Goal: Communication & Community: Answer question/provide support

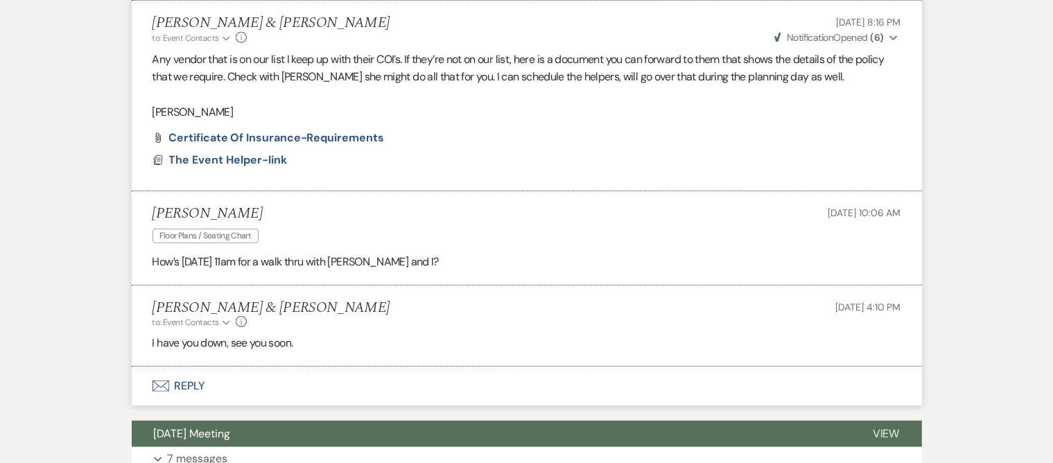
scroll to position [917, 0]
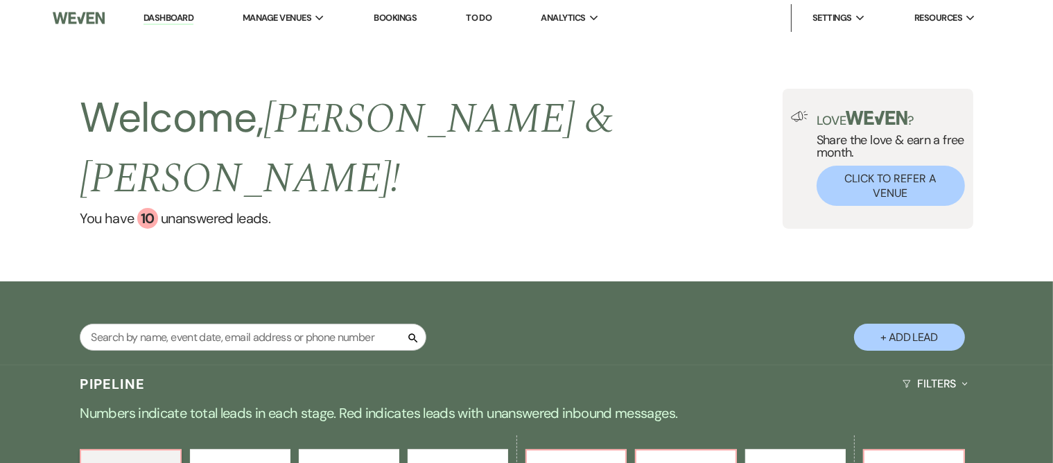
click at [394, 288] on div "Search + Add Lead" at bounding box center [527, 325] width 998 height 74
click at [335, 324] on input "text" at bounding box center [253, 337] width 347 height 27
type input "[PERSON_NAME]"
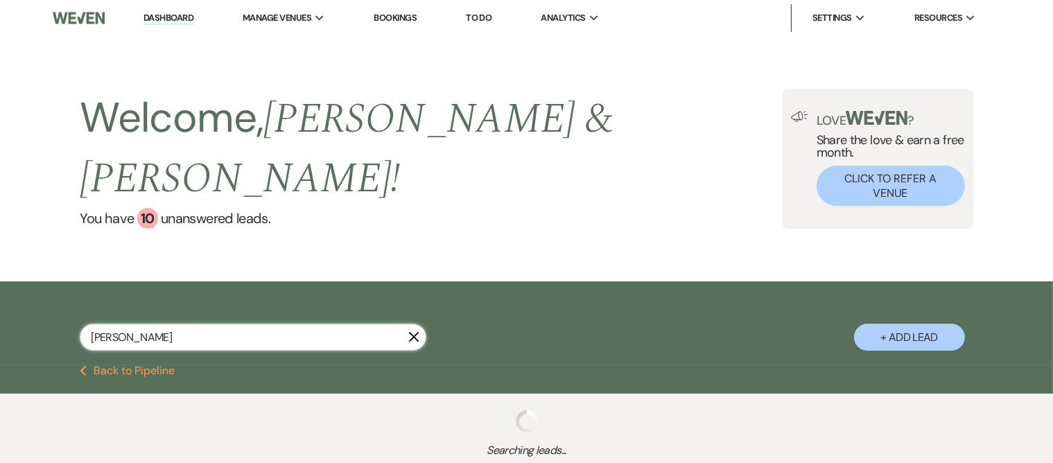
select select "5"
select select "8"
select select "4"
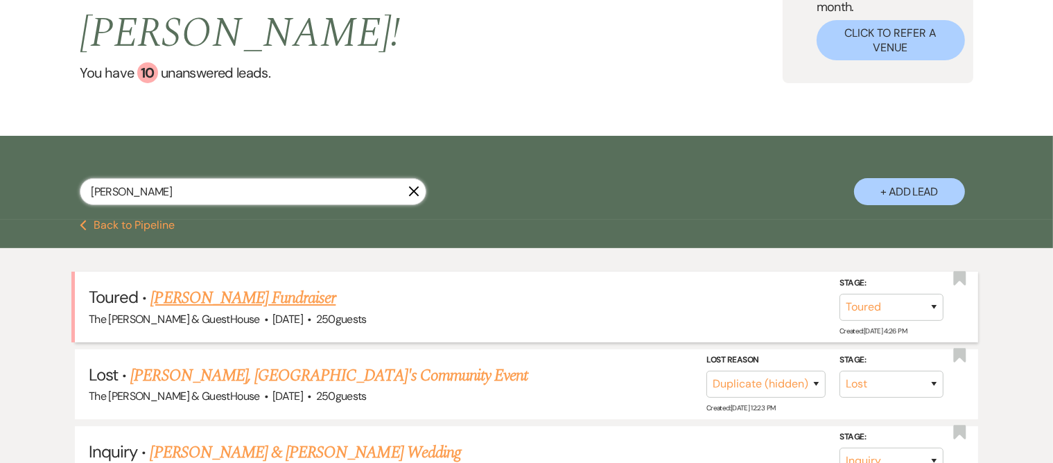
scroll to position [146, 0]
type input "[PERSON_NAME]"
click at [231, 285] on link "[PERSON_NAME] Fundraiser" at bounding box center [242, 297] width 185 height 25
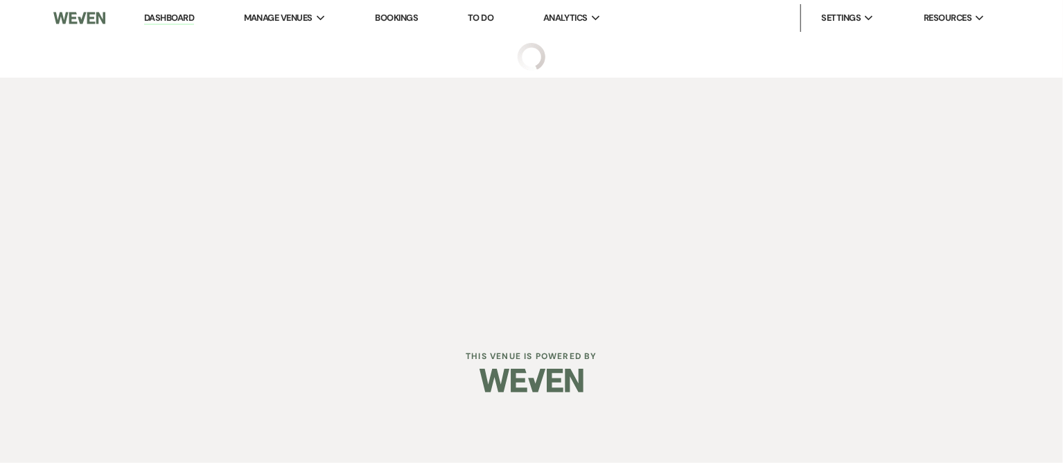
select select "5"
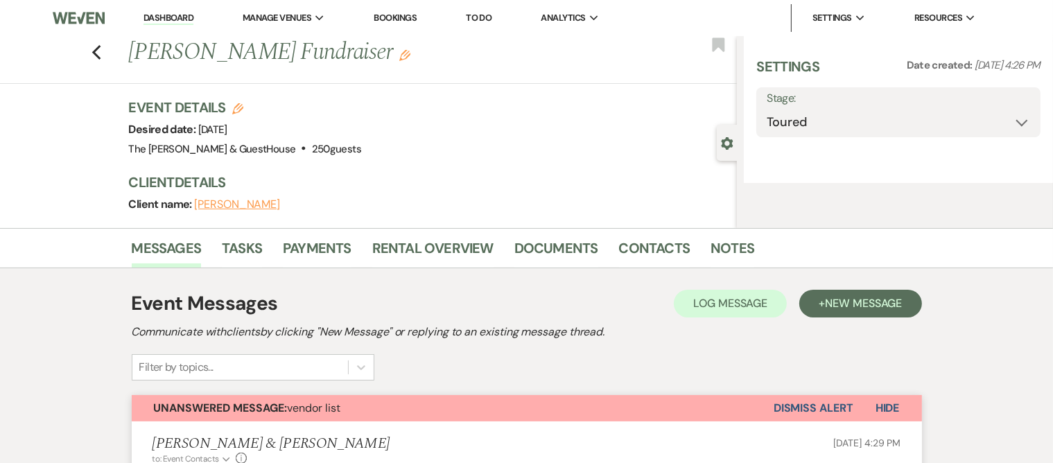
select select "6"
select select "20"
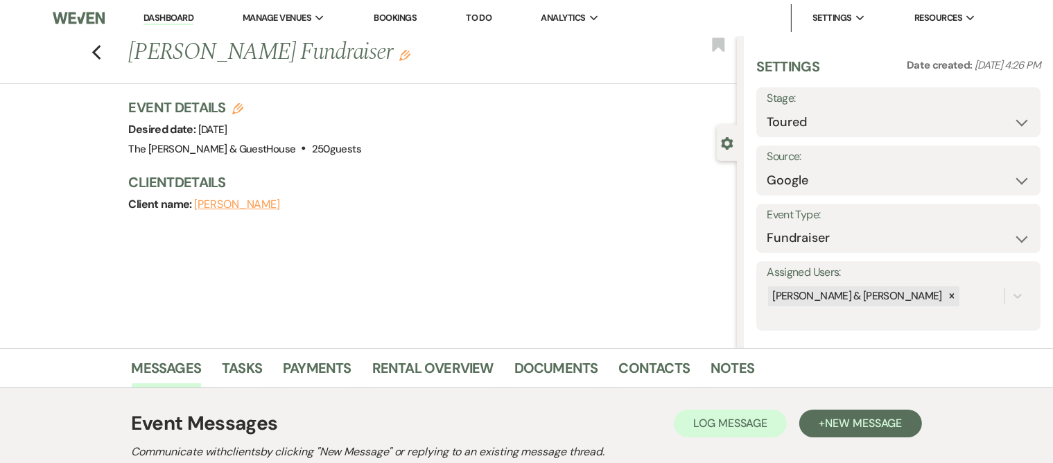
click at [110, 55] on div "Previous [PERSON_NAME] Fundraiser Edit Bookmark" at bounding box center [365, 60] width 744 height 48
click at [102, 51] on icon "Previous" at bounding box center [96, 52] width 10 height 17
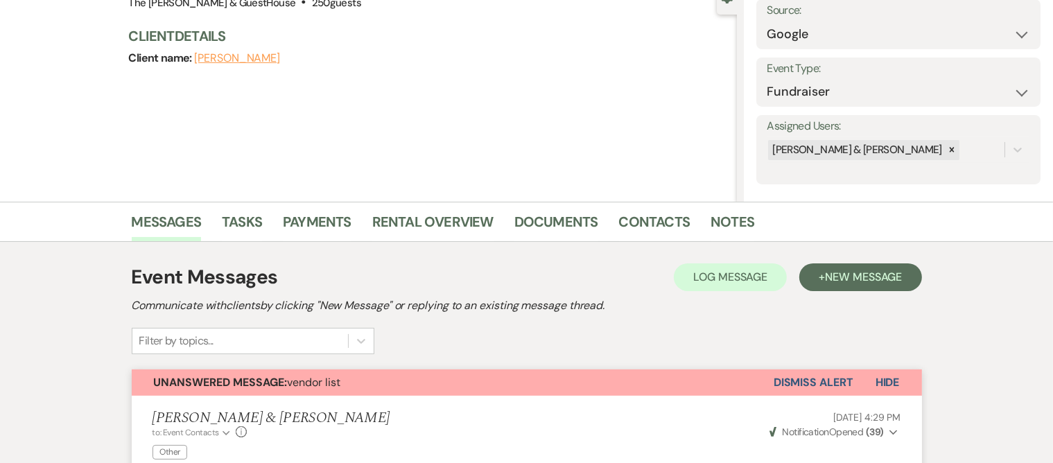
select select "5"
select select "8"
select select "4"
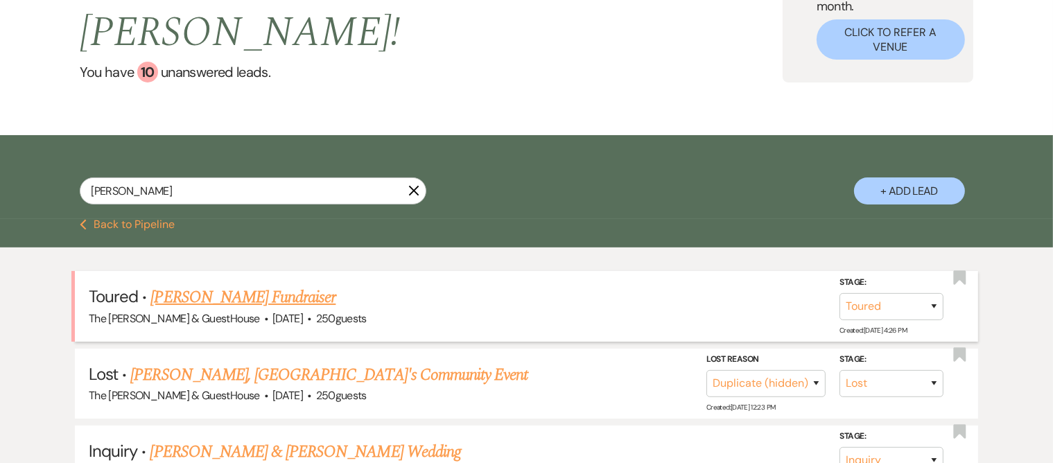
click at [215, 285] on link "[PERSON_NAME] Fundraiser" at bounding box center [242, 297] width 185 height 25
select select "5"
select select "6"
select select "20"
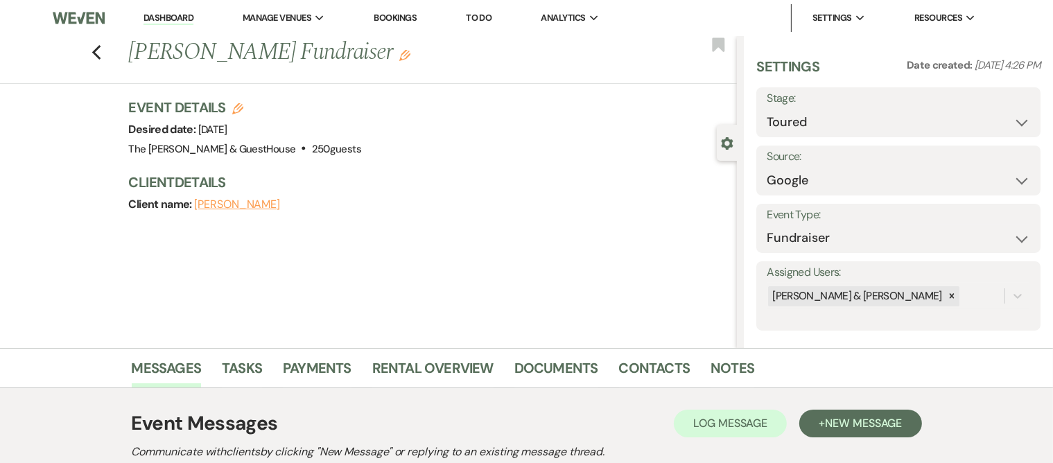
click at [399, 55] on use "button" at bounding box center [404, 55] width 11 height 11
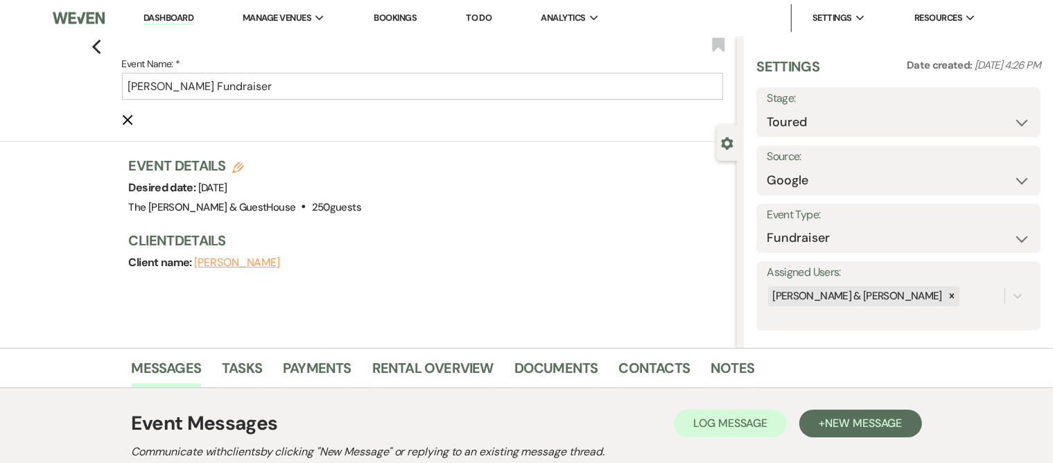
click at [95, 44] on div "Previous Event Name: * [PERSON_NAME] Fundraiser Cancel Edit Bookmark" at bounding box center [365, 89] width 744 height 106
click at [96, 44] on icon "Previous" at bounding box center [96, 47] width 10 height 17
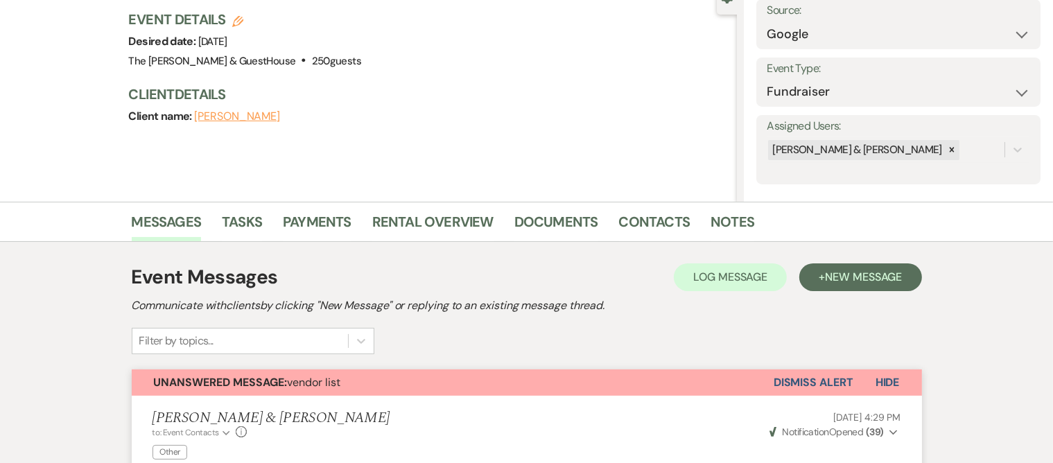
select select "5"
select select "8"
select select "4"
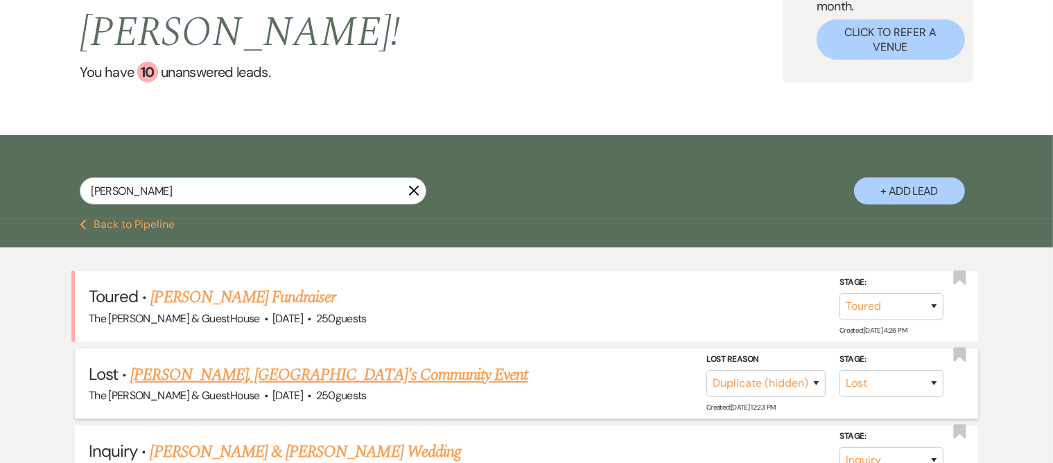
click at [265, 362] on link "[PERSON_NAME], [GEOGRAPHIC_DATA]'s Community Event" at bounding box center [328, 374] width 397 height 25
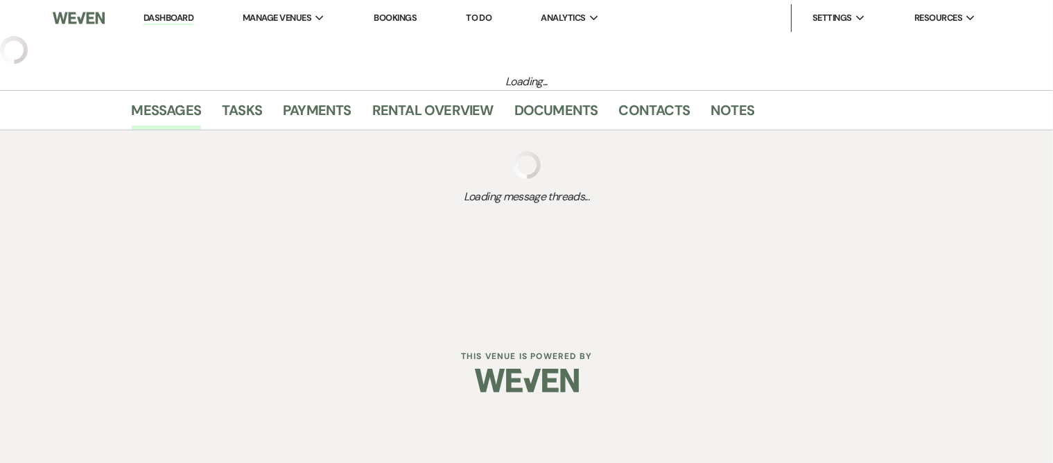
select select "8"
select select "4"
select select "5"
select select "7"
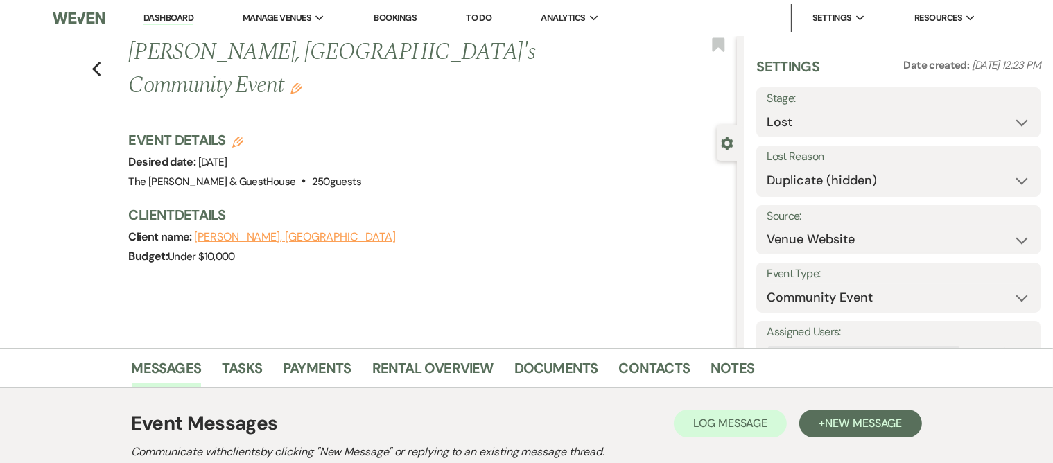
click at [266, 223] on h3 "Client Details" at bounding box center [426, 214] width 595 height 19
click at [112, 63] on div "Previous [PERSON_NAME], [GEOGRAPHIC_DATA]'s Community Event Edit Bookmark" at bounding box center [365, 76] width 744 height 80
click at [100, 67] on use "button" at bounding box center [95, 69] width 9 height 15
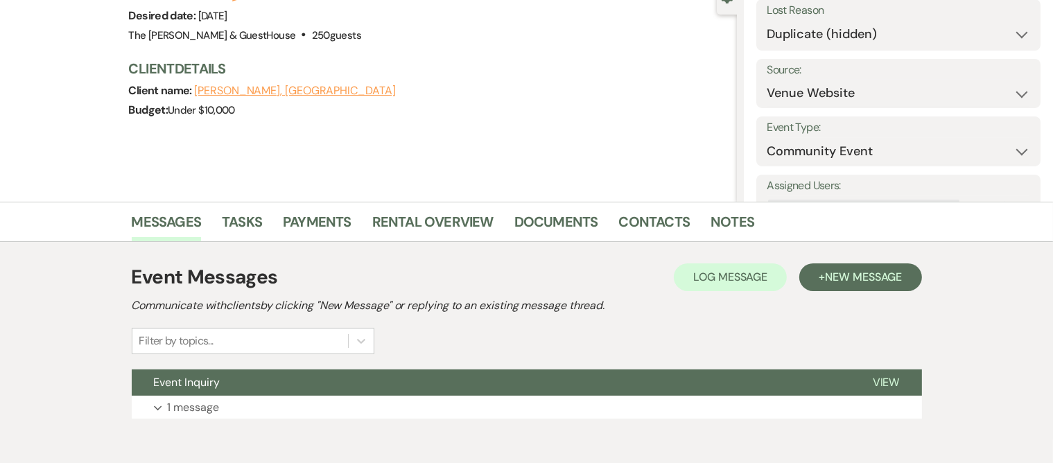
select select "5"
select select "8"
select select "4"
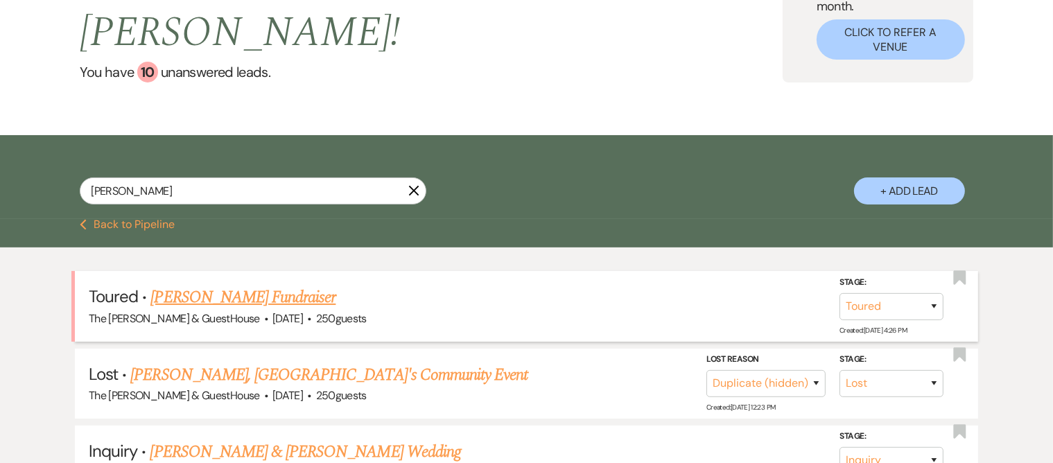
click at [214, 285] on link "[PERSON_NAME] Fundraiser" at bounding box center [242, 297] width 185 height 25
select select "5"
select select "6"
select select "20"
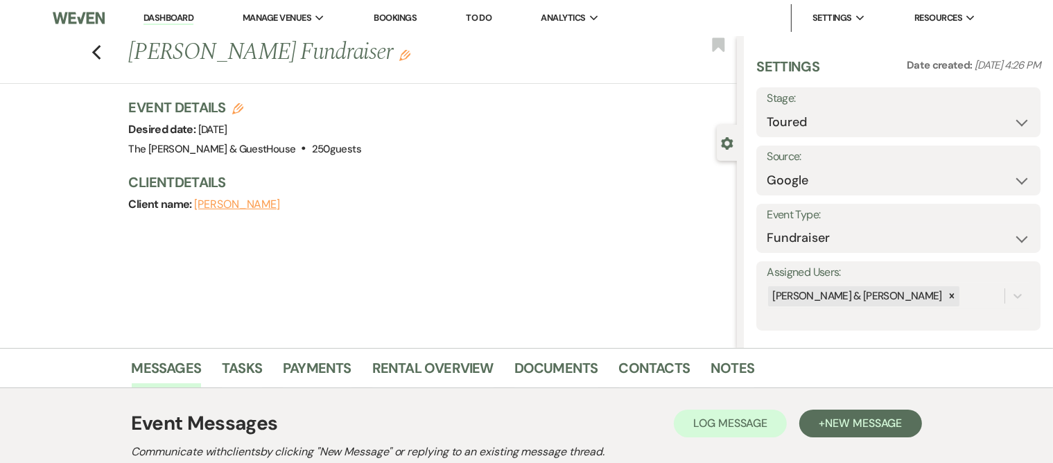
click at [399, 53] on use "button" at bounding box center [404, 55] width 11 height 11
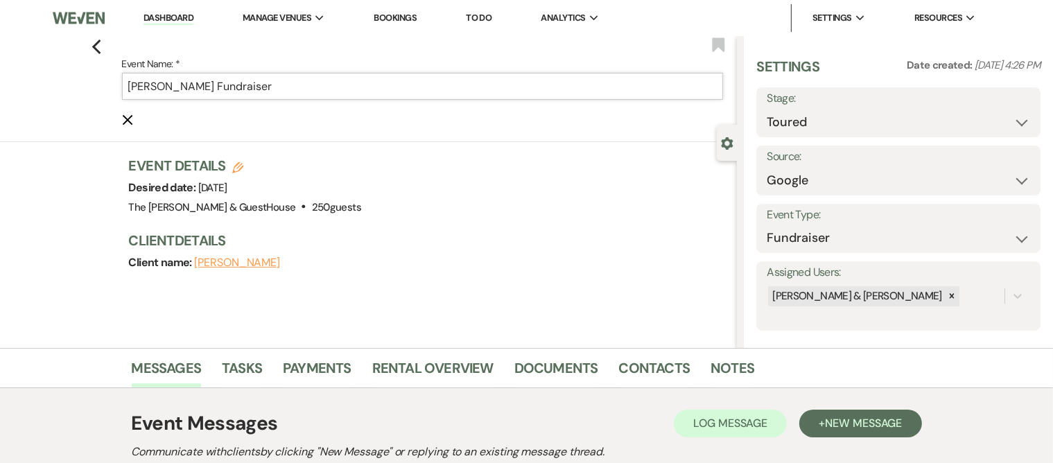
click at [217, 87] on input "[PERSON_NAME] Fundraiser" at bounding box center [423, 86] width 602 height 27
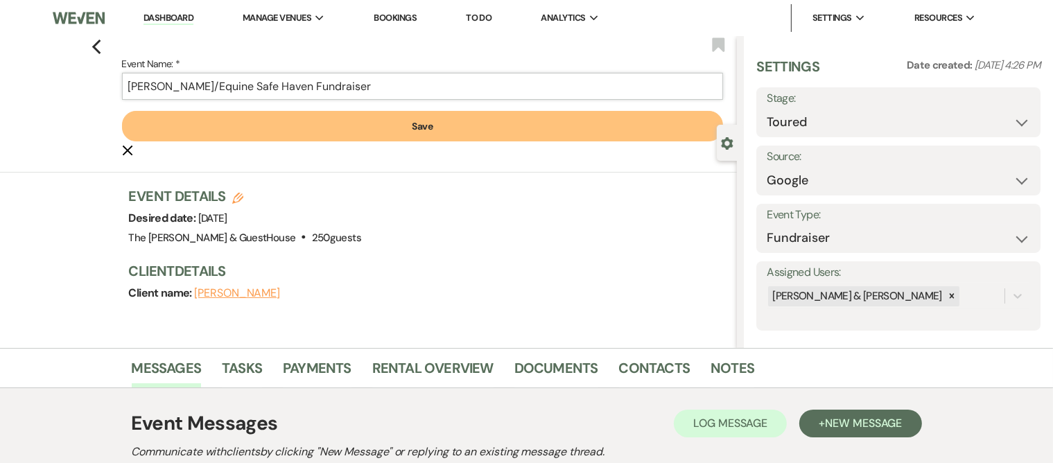
type input "[PERSON_NAME]/Equine Safe Haven Fundraiser"
click at [216, 119] on button "Save" at bounding box center [423, 126] width 602 height 30
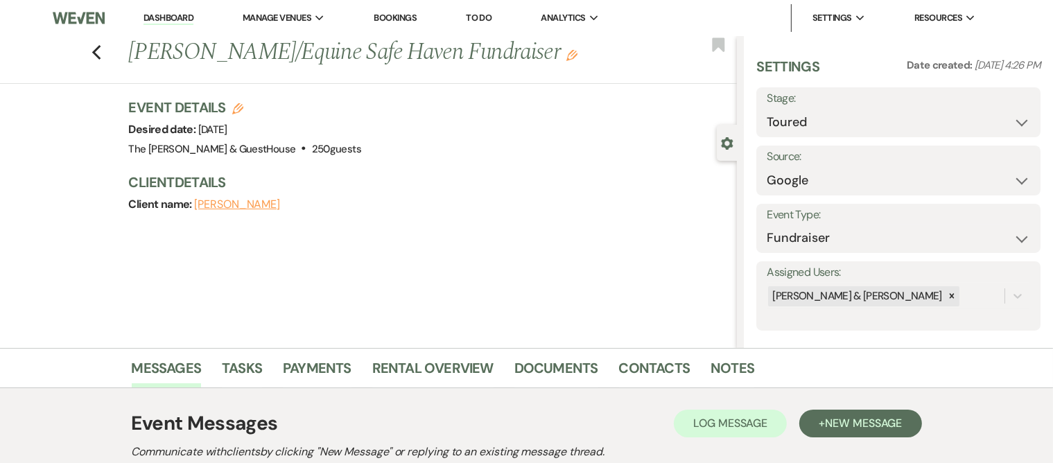
click at [261, 199] on button "[PERSON_NAME]" at bounding box center [237, 204] width 86 height 11
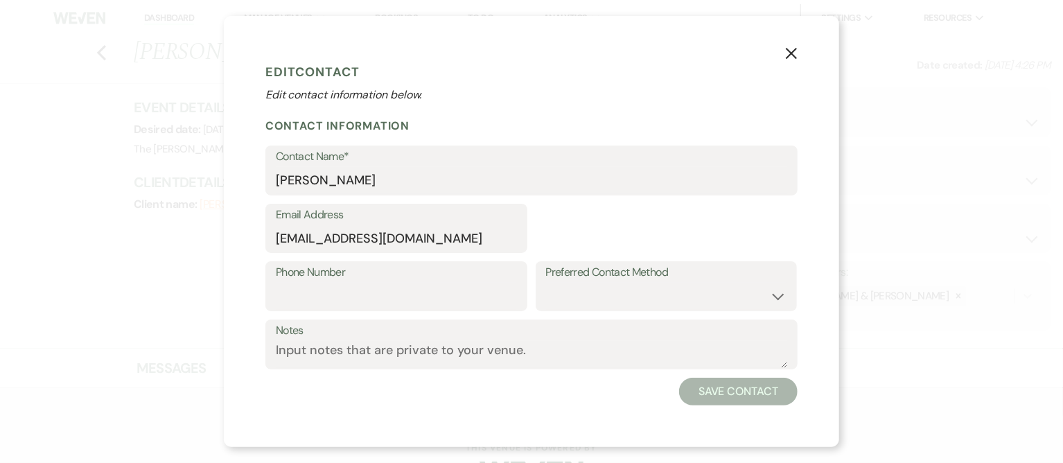
select select "1"
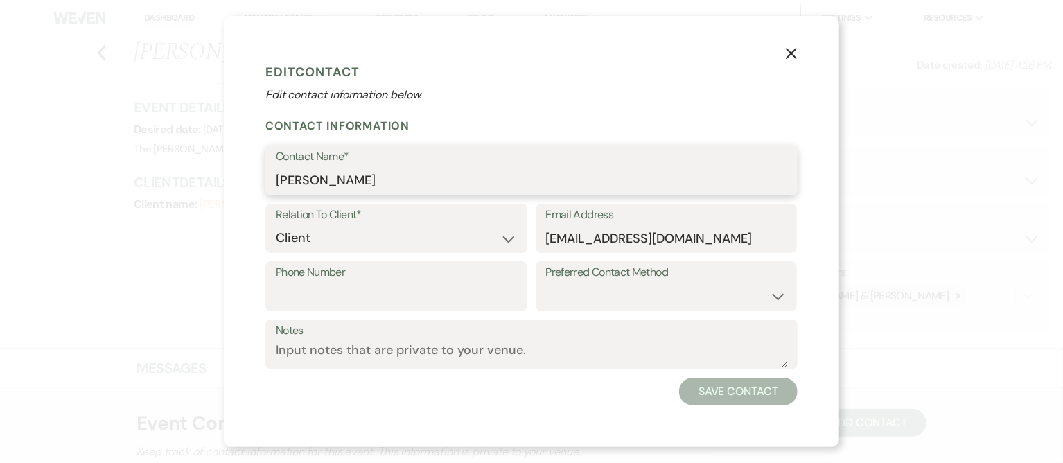
click at [366, 177] on input "[PERSON_NAME]" at bounding box center [531, 180] width 511 height 27
click at [363, 173] on input "[PERSON_NAME]" at bounding box center [531, 180] width 511 height 27
type input "[PERSON_NAME]"
click at [703, 386] on button "Save Contact" at bounding box center [738, 392] width 119 height 28
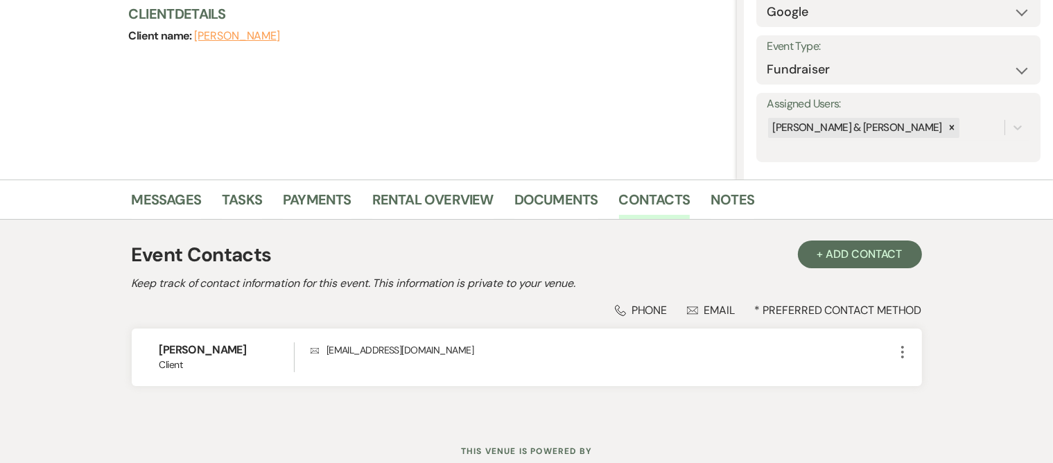
scroll to position [164, 0]
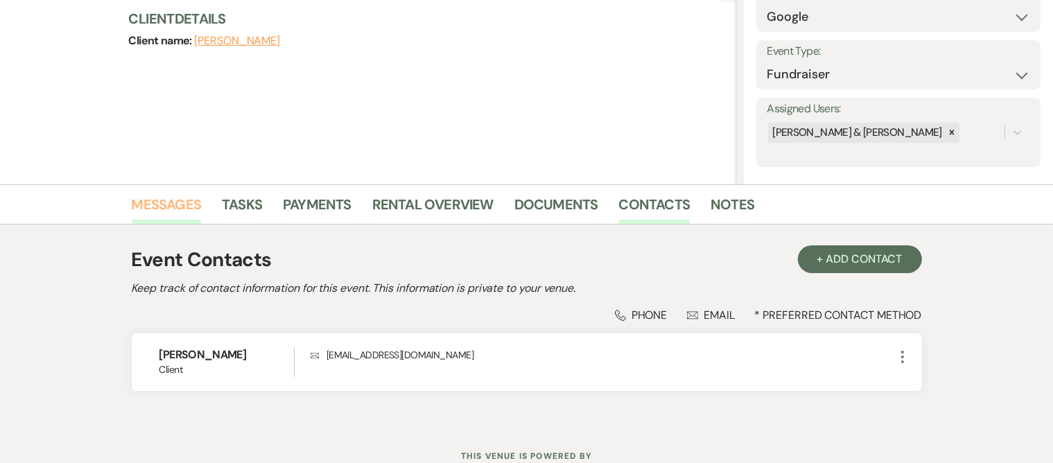
click at [167, 202] on link "Messages" at bounding box center [167, 208] width 70 height 30
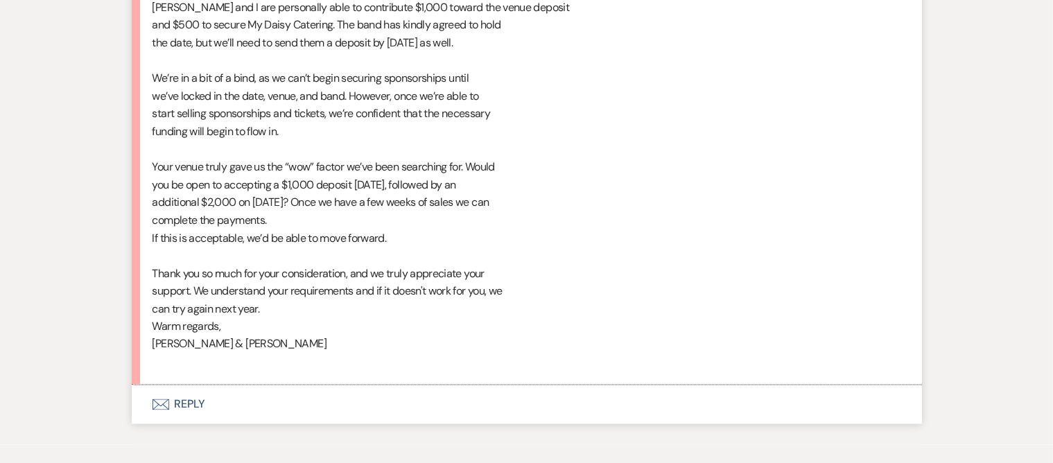
scroll to position [2387, 0]
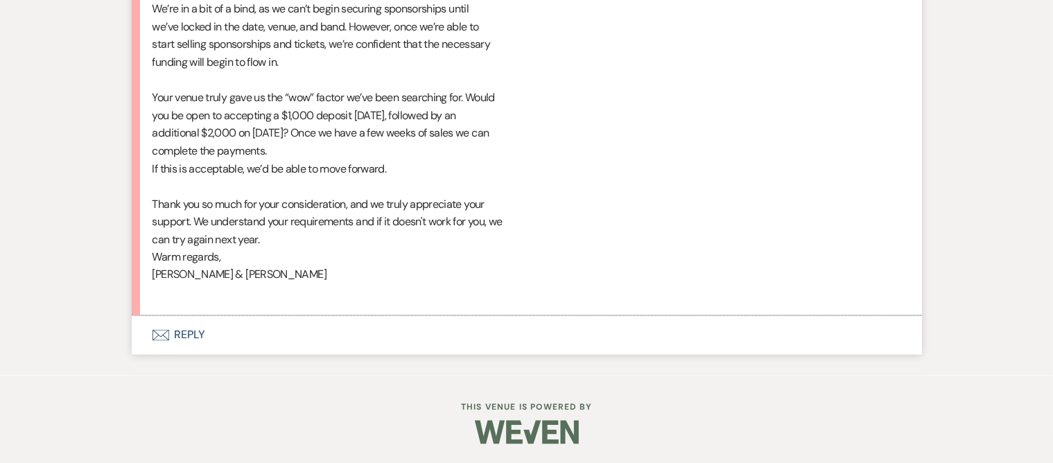
click at [157, 333] on icon "Envelope" at bounding box center [160, 335] width 17 height 11
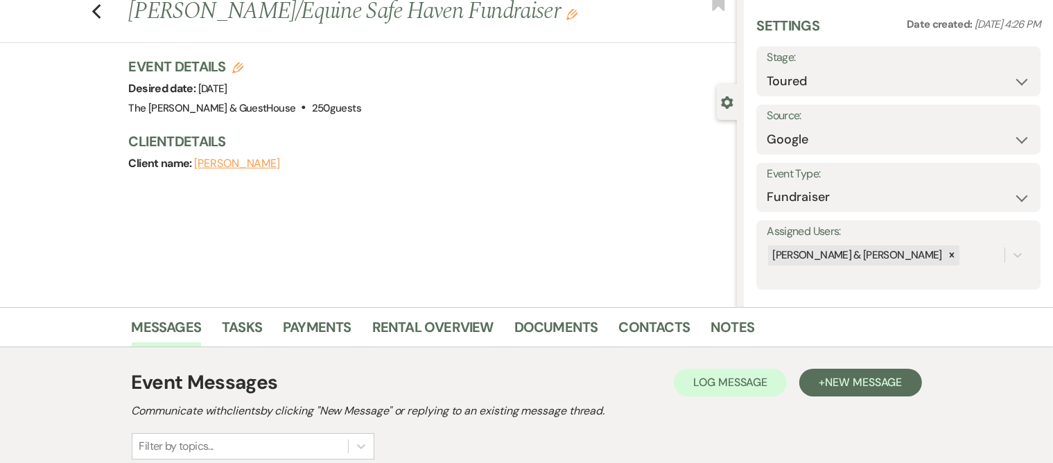
scroll to position [0, 0]
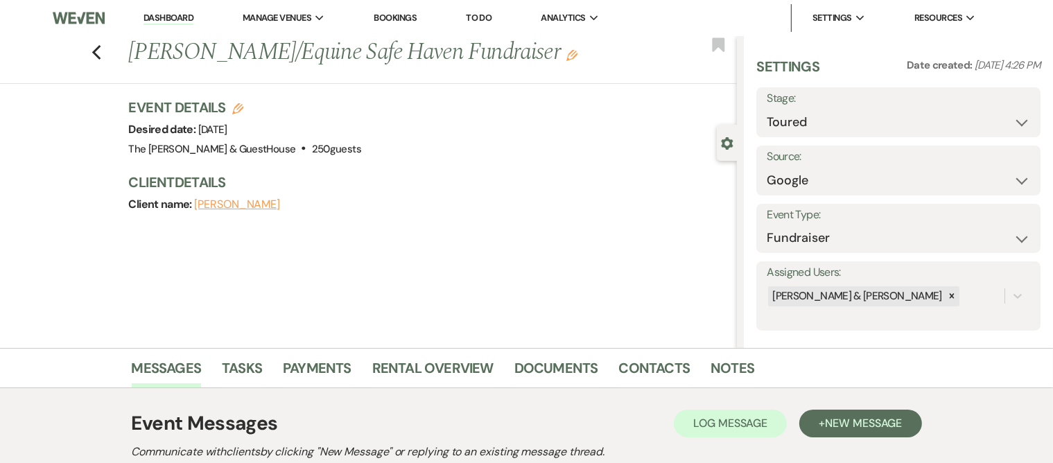
click at [566, 57] on use "button" at bounding box center [571, 55] width 11 height 11
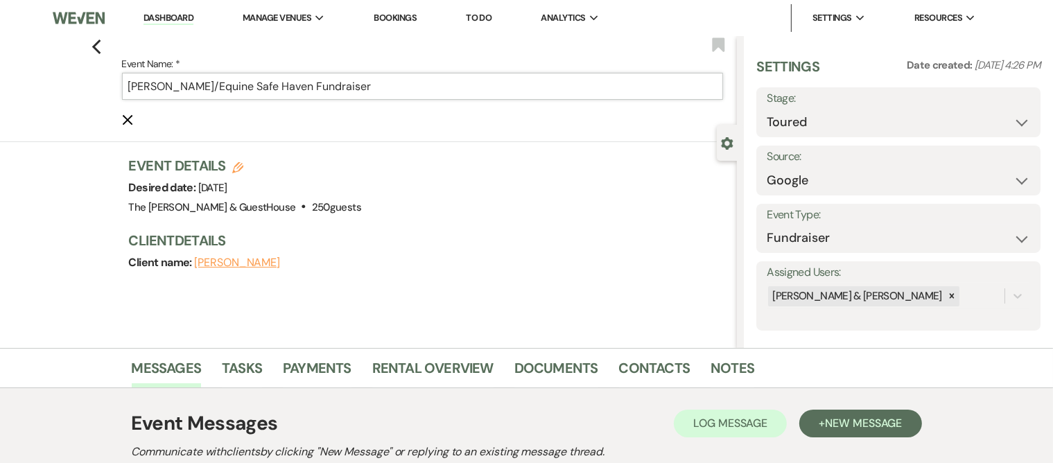
click at [202, 85] on input "[PERSON_NAME]/Equine Safe Haven Fundraiser" at bounding box center [423, 86] width 602 height 27
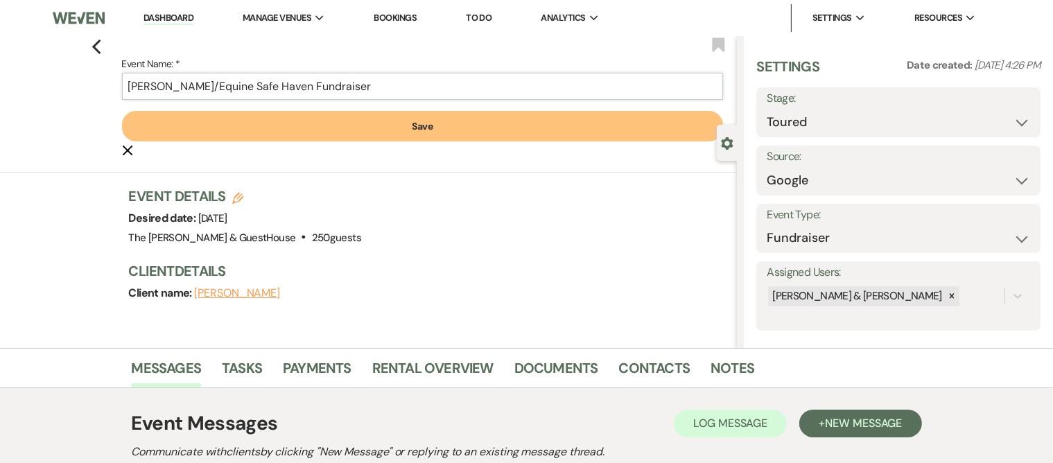
type input "[PERSON_NAME]/Equine Safe Haven Fundraiser"
click at [399, 133] on button "Save" at bounding box center [423, 126] width 602 height 30
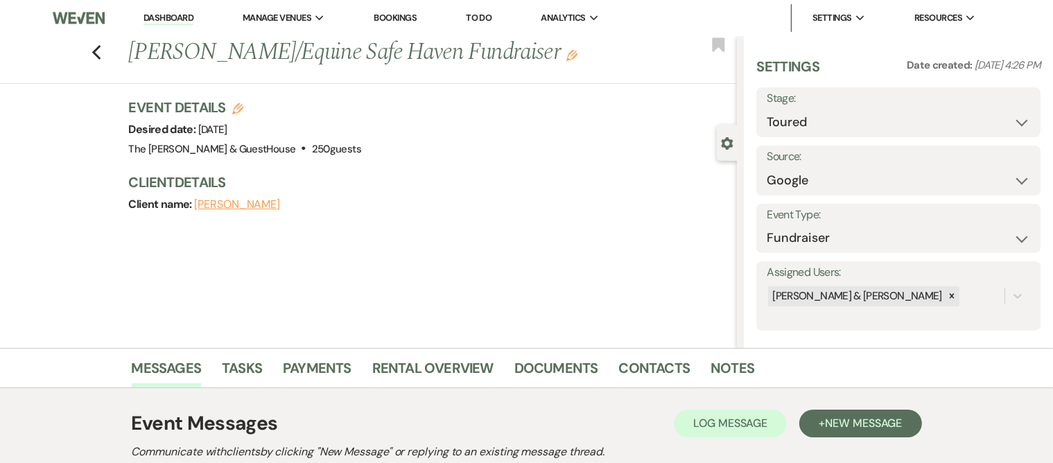
click at [263, 210] on button "[PERSON_NAME]" at bounding box center [237, 204] width 86 height 11
select select "1"
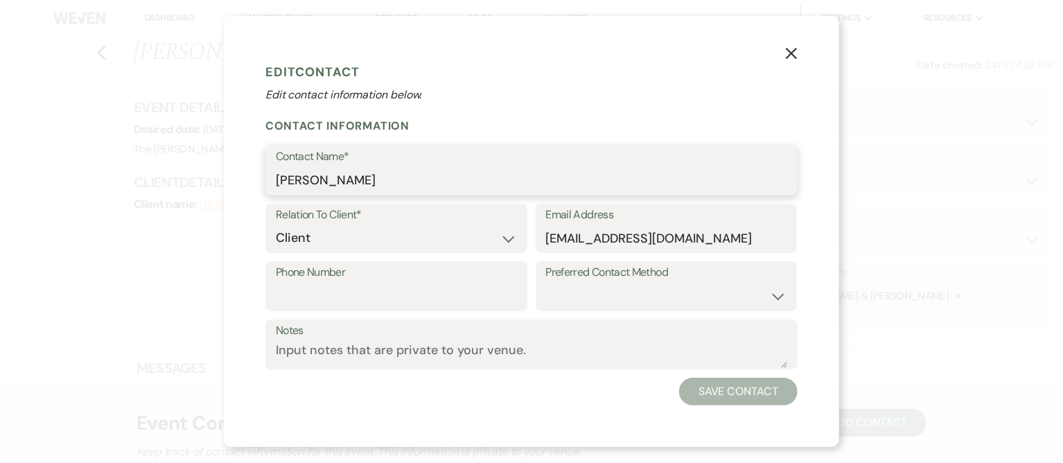
click at [374, 182] on input "[PERSON_NAME]" at bounding box center [531, 180] width 511 height 27
type input "[PERSON_NAME]"
click at [744, 390] on button "Save Contact" at bounding box center [738, 392] width 119 height 28
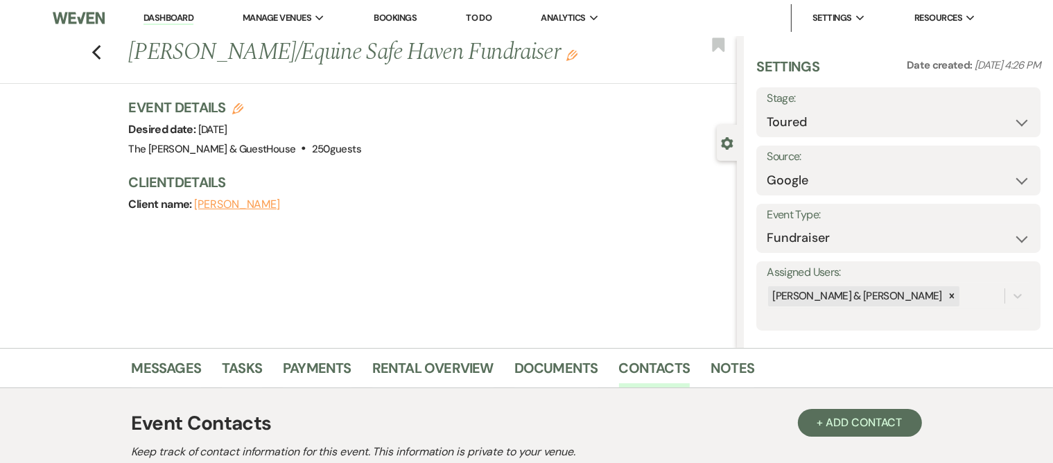
scroll to position [213, 0]
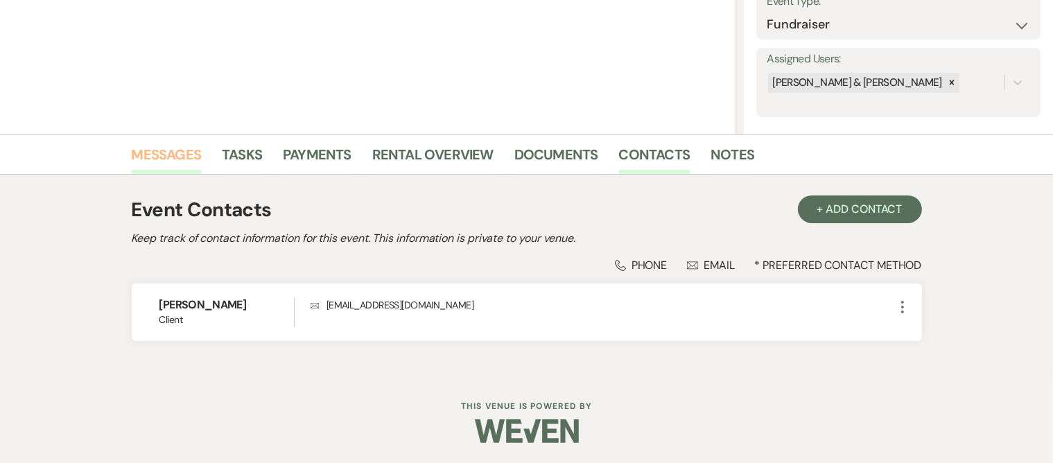
click at [166, 150] on link "Messages" at bounding box center [167, 158] width 70 height 30
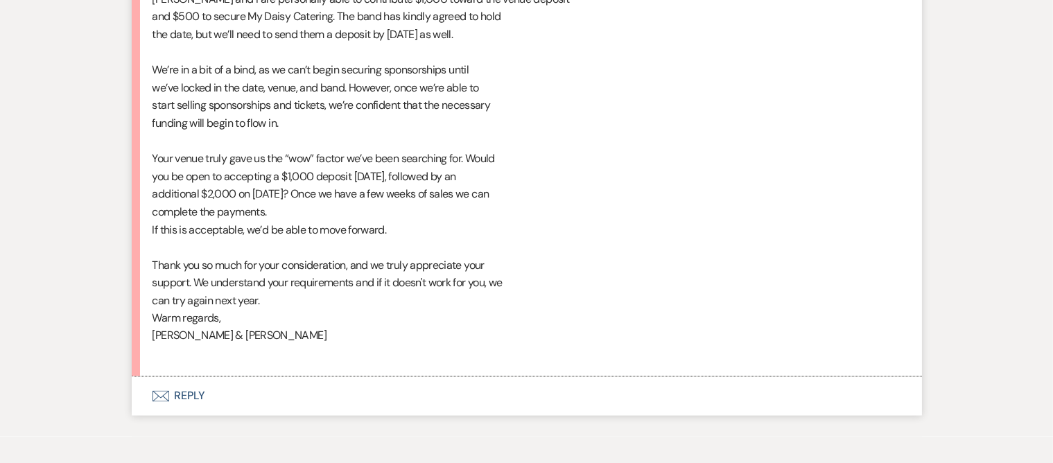
scroll to position [2387, 0]
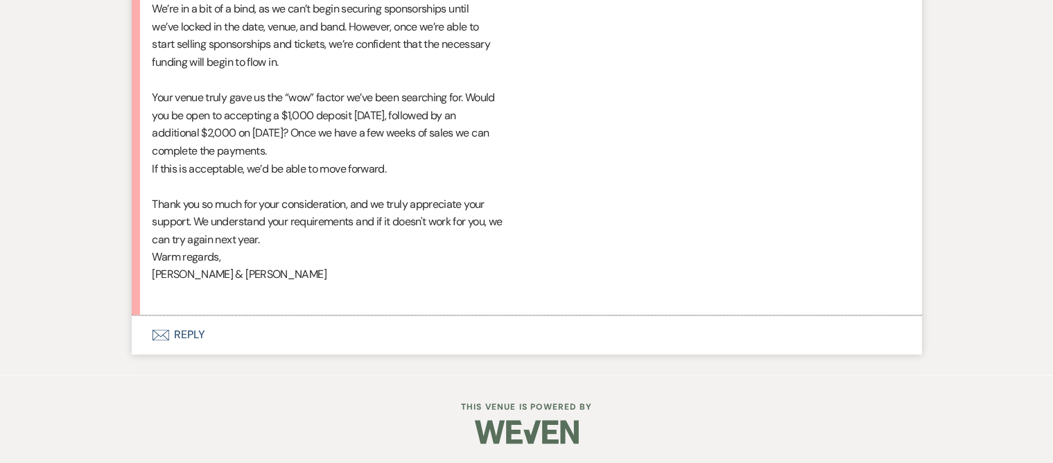
click at [159, 338] on icon "Envelope" at bounding box center [160, 335] width 17 height 11
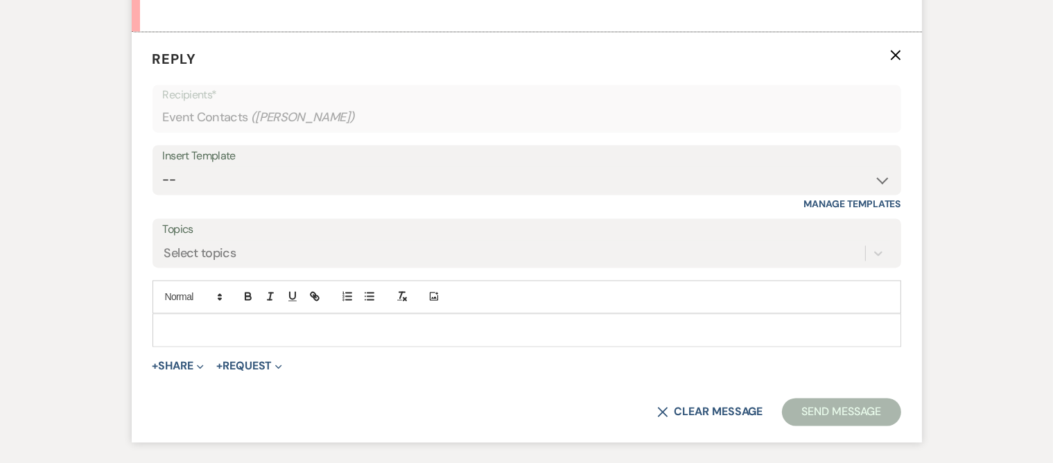
scroll to position [2675, 0]
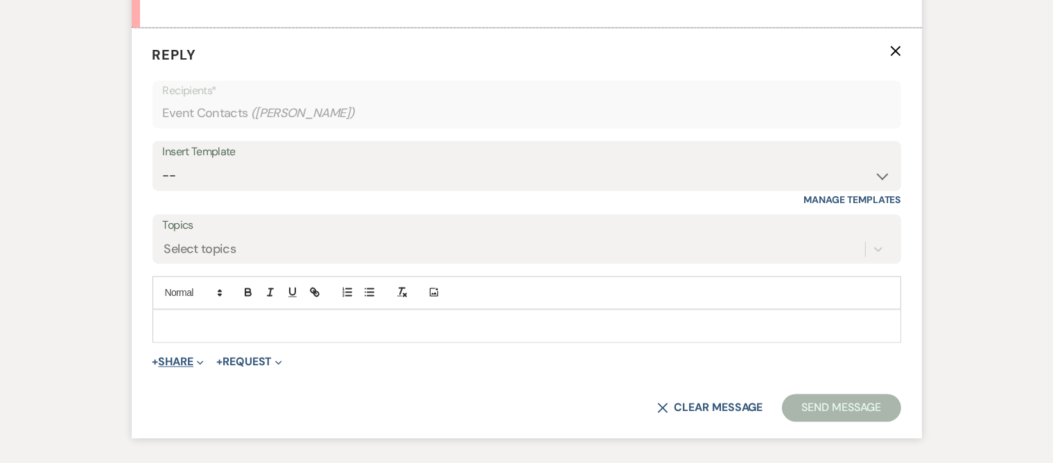
click at [164, 360] on button "+ Share Expand" at bounding box center [178, 361] width 52 height 11
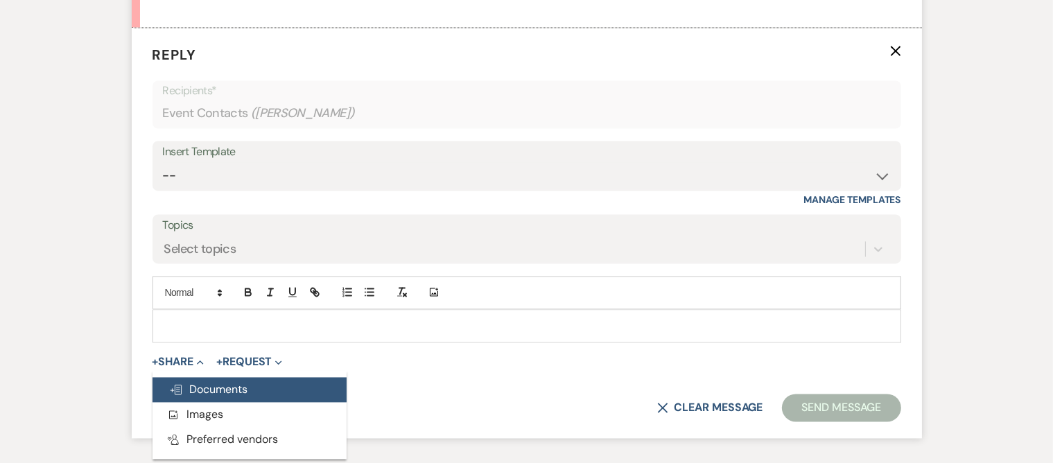
click at [193, 383] on span "Doc Upload Documents" at bounding box center [208, 389] width 79 height 15
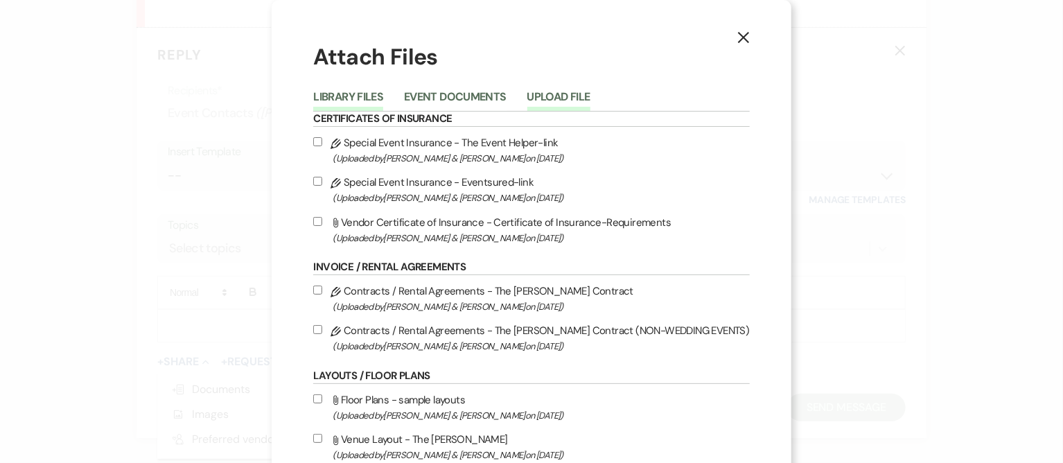
click at [584, 91] on button "Upload File" at bounding box center [558, 100] width 63 height 19
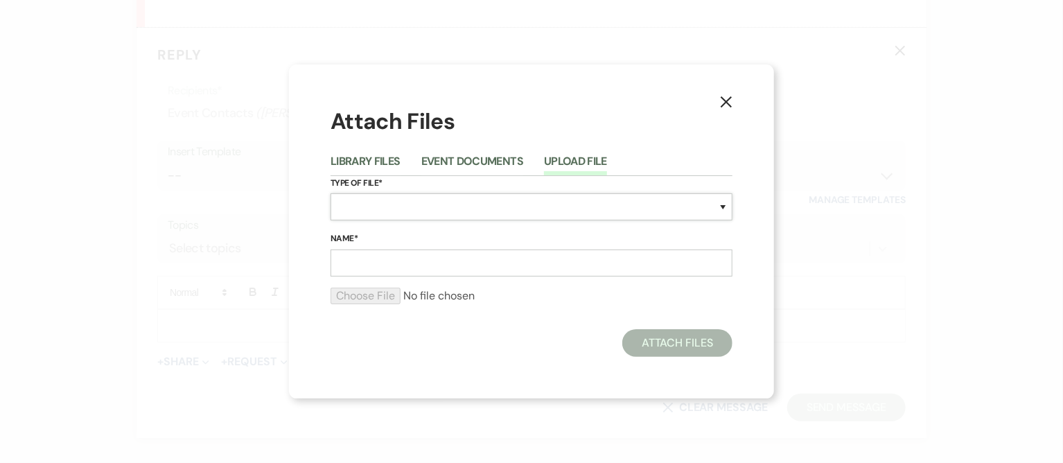
click at [431, 202] on select "Special Event Insurance Vendor Certificate of Insurance Contracts / Rental Agre…" at bounding box center [532, 206] width 402 height 27
select select "0"
click at [331, 193] on select "Special Event Insurance Vendor Certificate of Insurance Contracts / Rental Agre…" at bounding box center [532, 206] width 402 height 27
click at [391, 260] on input "Name*" at bounding box center [532, 263] width 402 height 27
type input "contract"
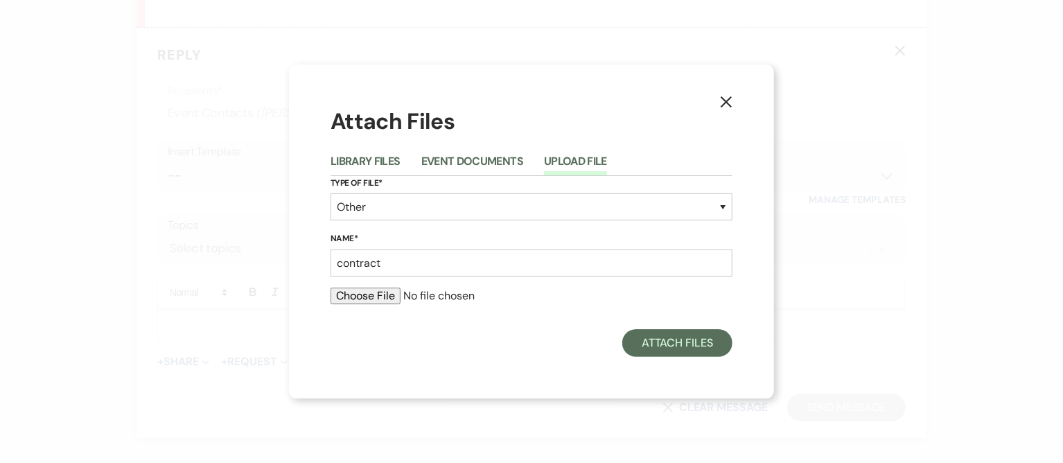
click at [369, 296] on input "file" at bounding box center [532, 296] width 402 height 17
type input "C:\fakepath\CONTRACT #1A Equine Safe Haven & [PERSON_NAME].pdf"
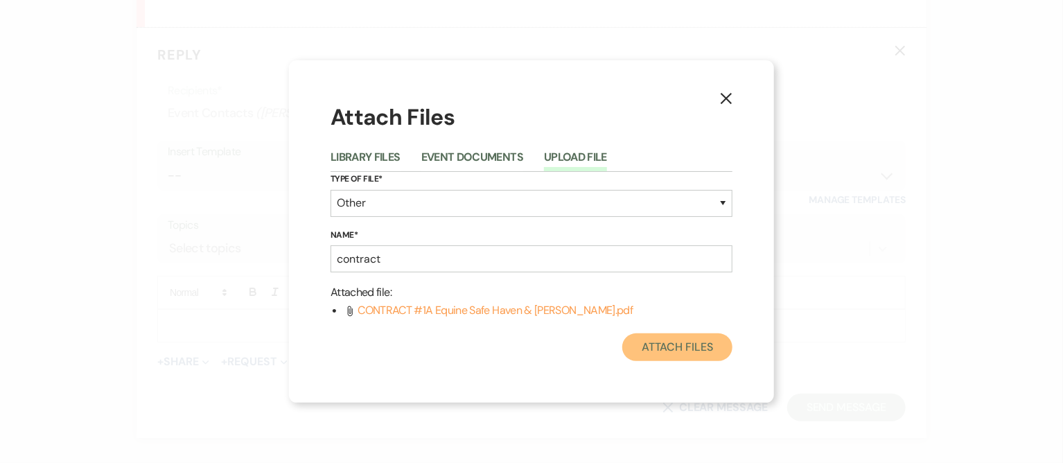
click at [668, 349] on button "Attach Files" at bounding box center [677, 347] width 110 height 28
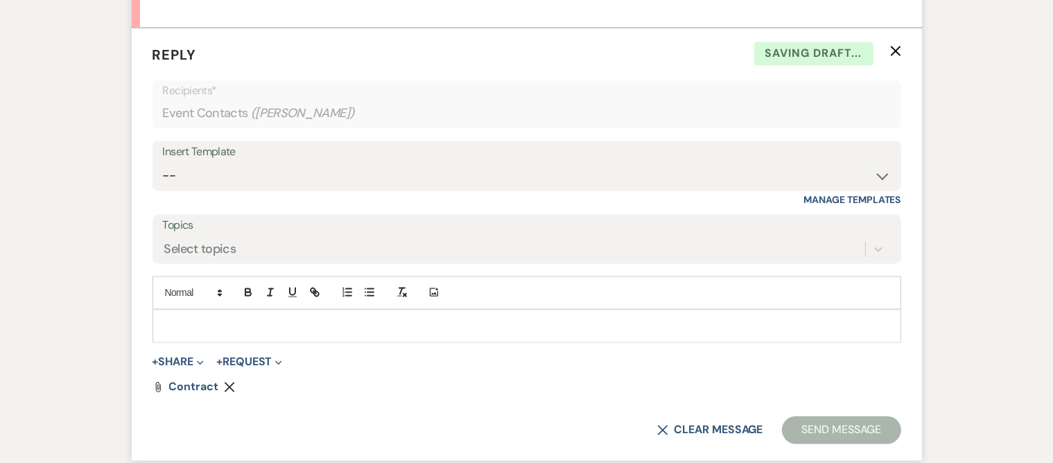
click at [527, 321] on p at bounding box center [527, 325] width 726 height 15
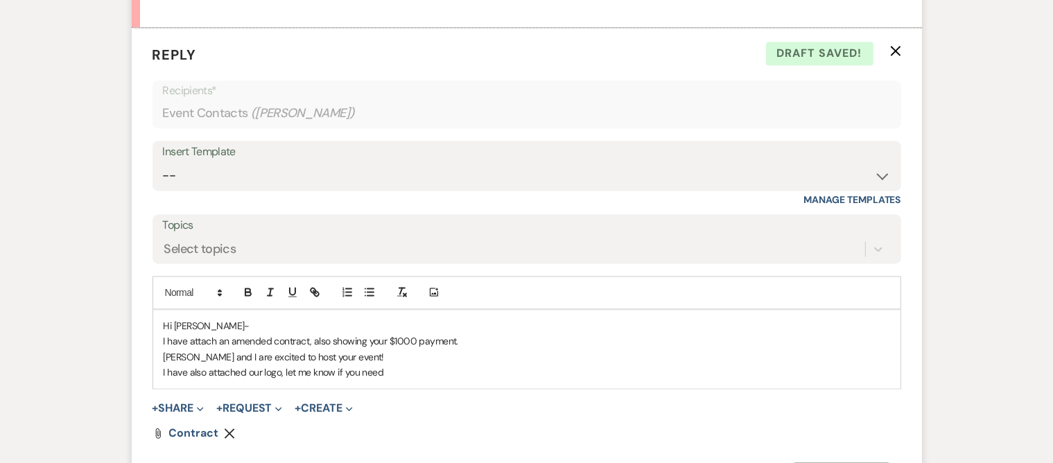
click at [340, 369] on p "I have also attached our logo, let me know if you need" at bounding box center [527, 372] width 726 height 15
click at [412, 365] on p "I have also attached our logo, let me know if/when you need" at bounding box center [527, 372] width 726 height 15
click at [190, 403] on button "+ Share Expand" at bounding box center [178, 408] width 52 height 11
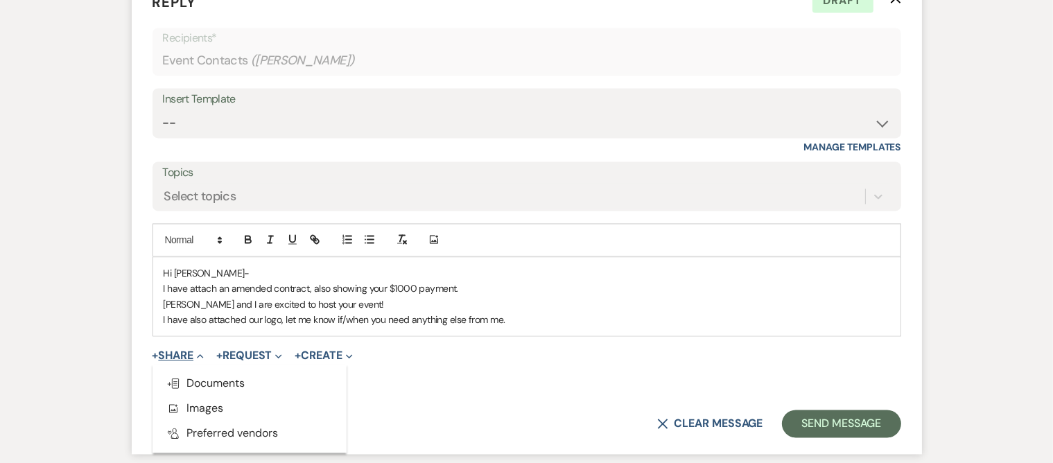
scroll to position [2729, 0]
click at [190, 403] on span "Add Photo Images" at bounding box center [195, 407] width 58 height 15
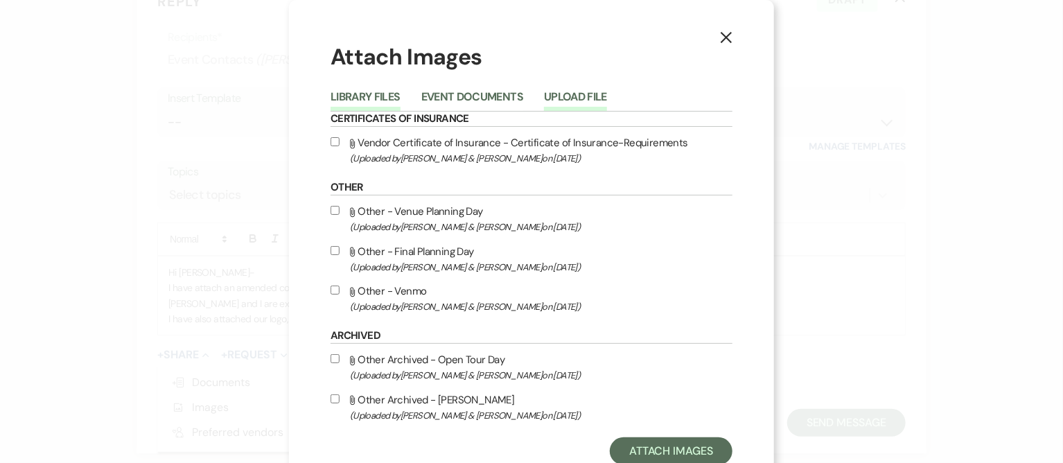
click at [582, 91] on button "Upload File" at bounding box center [575, 100] width 63 height 19
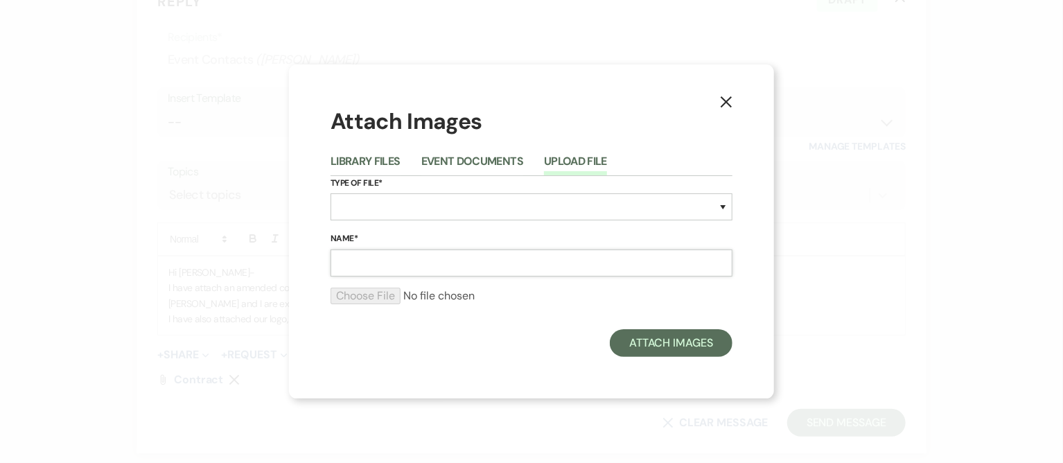
click at [369, 260] on input "Name*" at bounding box center [532, 263] width 402 height 27
type input "photos"
click at [425, 214] on select "Special Event Insurance Vendor Certificate of Insurance Contracts / Rental Agre…" at bounding box center [532, 206] width 402 height 27
select select "0"
click at [331, 193] on select "Special Event Insurance Vendor Certificate of Insurance Contracts / Rental Agre…" at bounding box center [532, 206] width 402 height 27
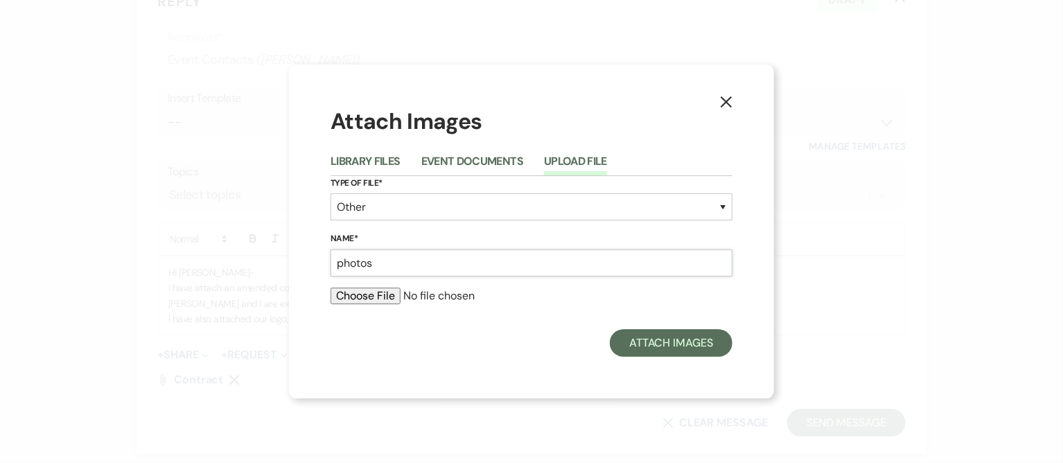
click at [380, 262] on input "photos" at bounding box center [532, 263] width 402 height 27
type input "p"
type input "logo"
click at [389, 293] on input "file" at bounding box center [532, 296] width 402 height 17
type input "C:\fakepath\Madeyln Full Logo with Address and Website.jpeg"
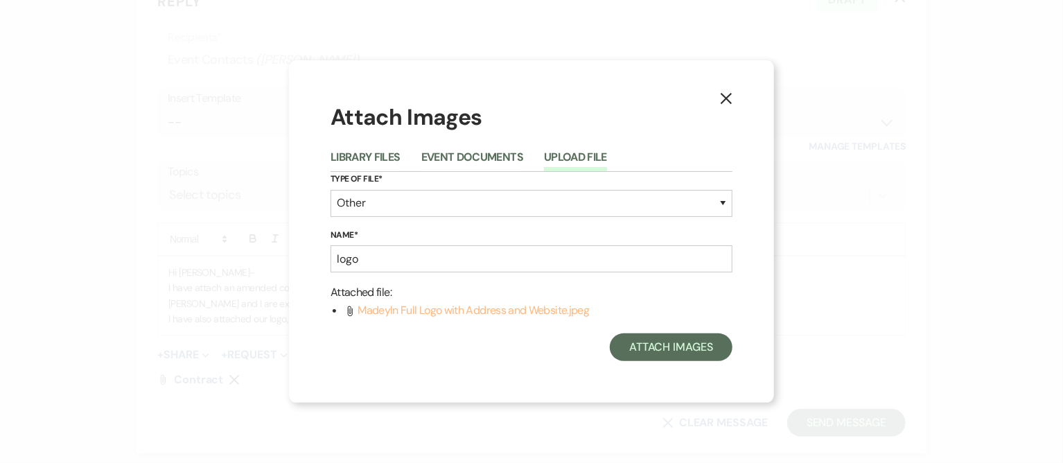
click at [503, 310] on span "Madeyln Full Logo with Address and Website.jpeg" at bounding box center [473, 310] width 231 height 15
click at [654, 350] on button "Attach Images" at bounding box center [671, 347] width 123 height 28
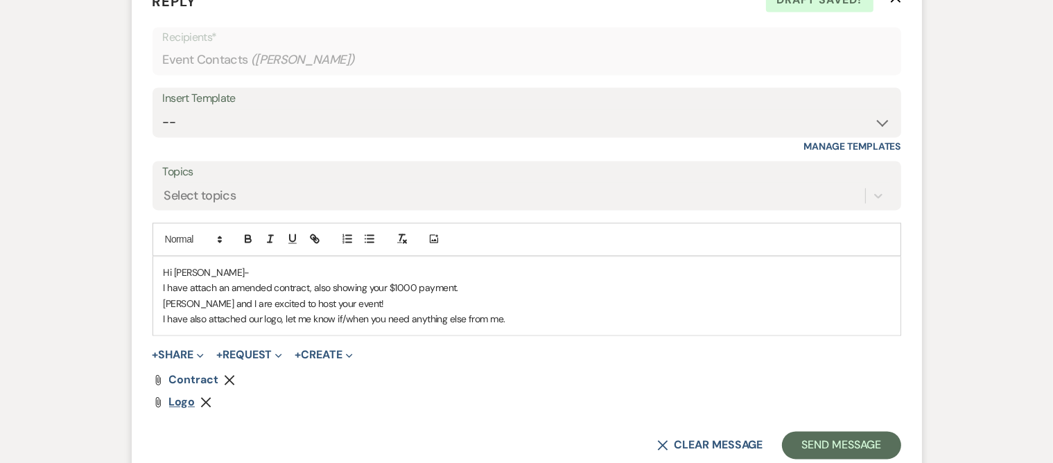
click at [180, 398] on span "logo" at bounding box center [182, 401] width 26 height 15
click at [261, 313] on p "I have also attached our logo, let me know if/when you need anything else from …" at bounding box center [527, 318] width 726 height 15
click at [296, 313] on p "I have also attached our full logo, let me know if/when you need anything else …" at bounding box center [527, 318] width 726 height 15
click at [503, 313] on p "I have also attached our full logo, you're welcome snip the address or website …" at bounding box center [527, 318] width 726 height 15
click at [787, 319] on p "I have also attached our full logo, you're welcome snip the address or website …" at bounding box center [527, 318] width 726 height 15
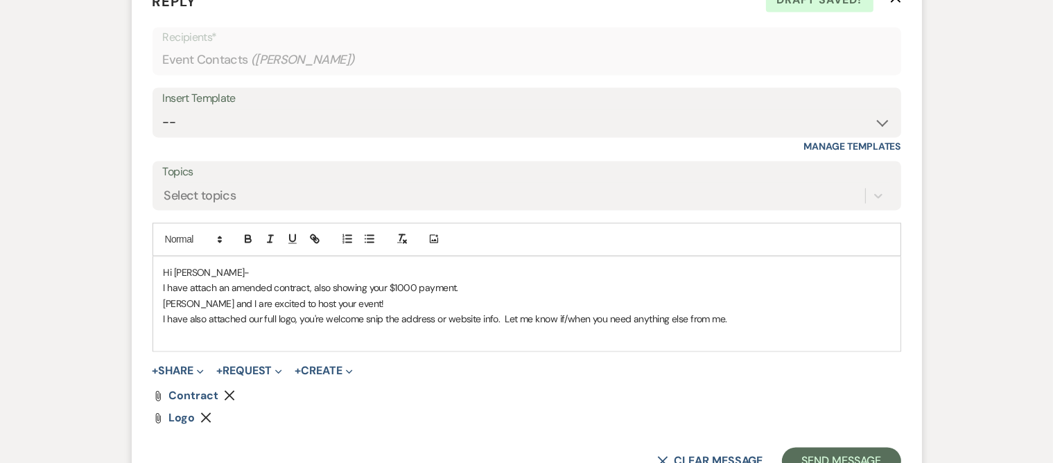
click at [493, 281] on p "I have attach an amended contract, also showing your $1000 payment." at bounding box center [527, 287] width 726 height 15
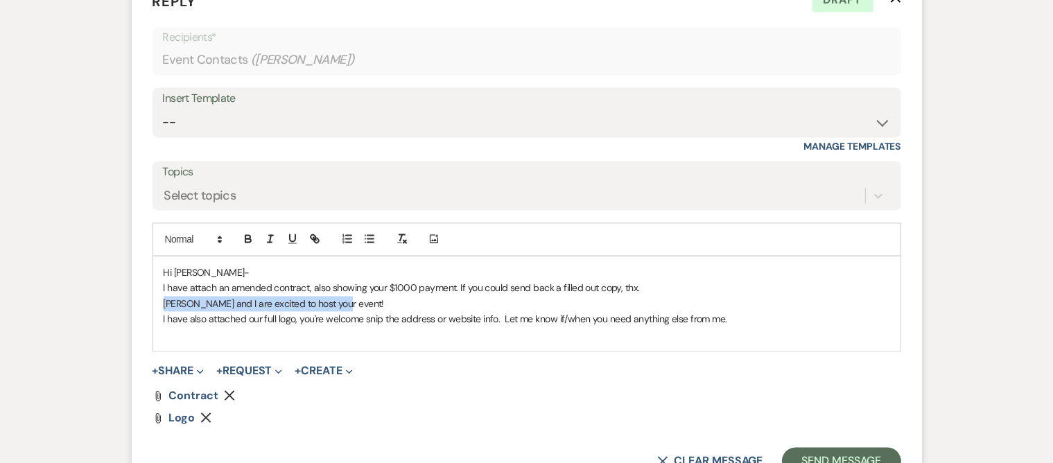
drag, startPoint x: 352, startPoint y: 300, endPoint x: 164, endPoint y: 298, distance: 188.5
click at [164, 298] on p "[PERSON_NAME] and I are excited to host your event!" at bounding box center [527, 303] width 726 height 15
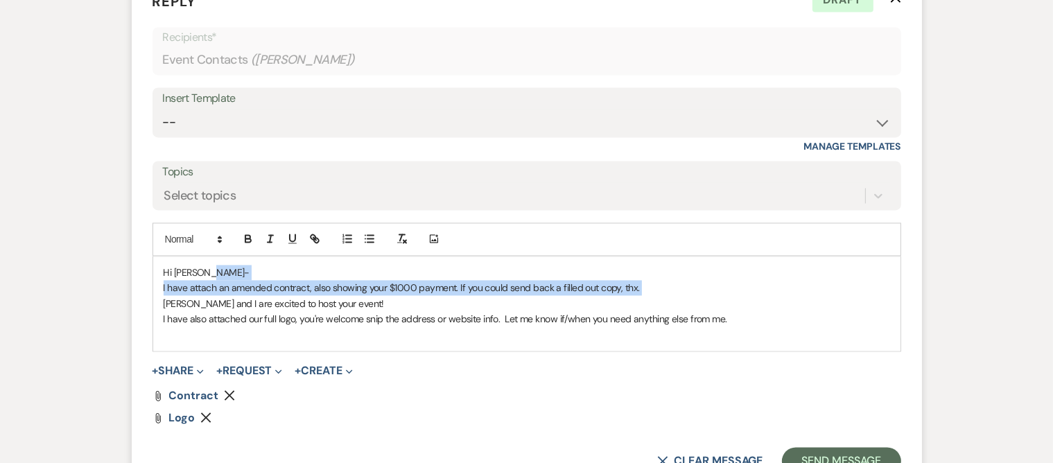
drag, startPoint x: 164, startPoint y: 296, endPoint x: 218, endPoint y: 271, distance: 59.5
click at [218, 271] on div "Hi [PERSON_NAME]- I have attach an amended contract, also showing your $1000 pa…" at bounding box center [526, 303] width 747 height 94
click at [218, 271] on p "Hi [PERSON_NAME]-" at bounding box center [527, 272] width 726 height 15
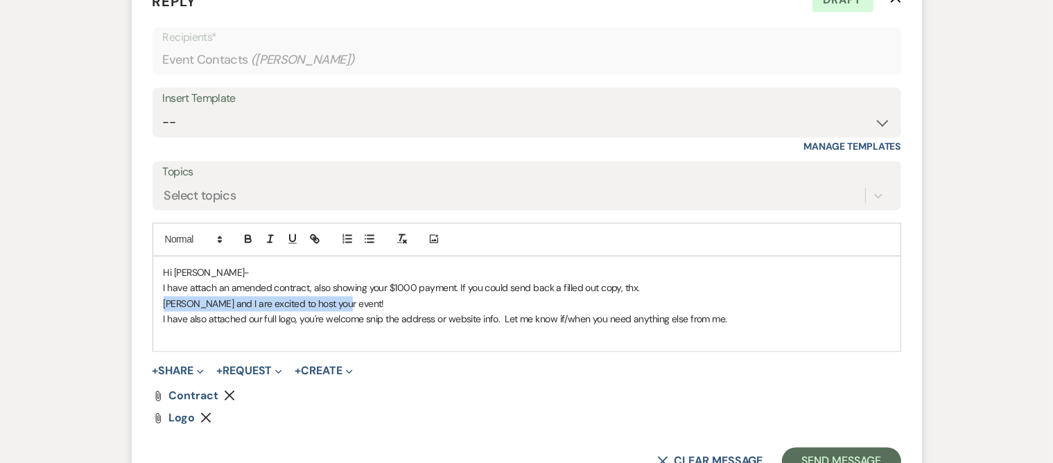
drag, startPoint x: 342, startPoint y: 303, endPoint x: 163, endPoint y: 303, distance: 178.8
click at [164, 303] on p "[PERSON_NAME] and I are excited to host your event!" at bounding box center [527, 303] width 726 height 15
drag, startPoint x: 172, startPoint y: 301, endPoint x: 232, endPoint y: 256, distance: 75.3
click at [232, 256] on div "Hi [PERSON_NAME]- I have attach an amended contract, also showing your $1000 pa…" at bounding box center [526, 303] width 747 height 94
drag, startPoint x: 342, startPoint y: 301, endPoint x: 161, endPoint y: 304, distance: 180.2
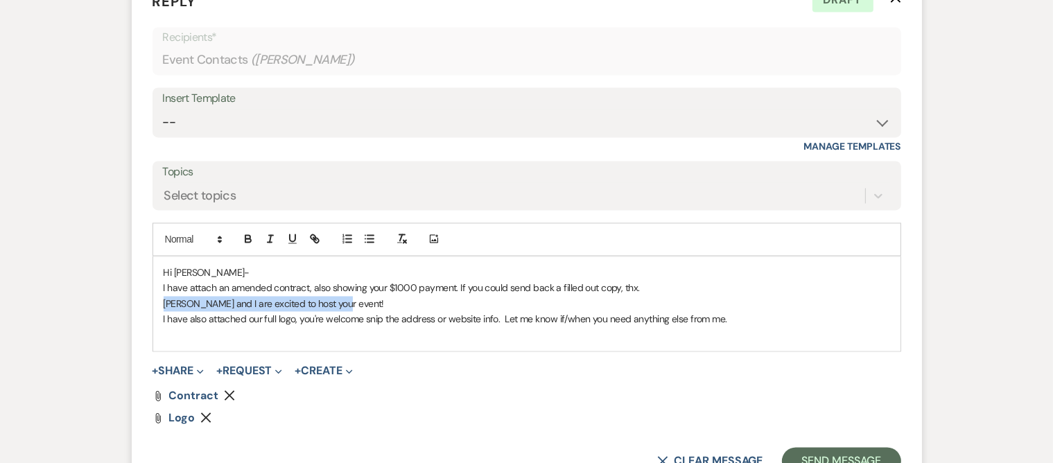
click at [161, 304] on div "Hi [PERSON_NAME]- I have attach an amended contract, also showing your $1000 pa…" at bounding box center [526, 303] width 747 height 94
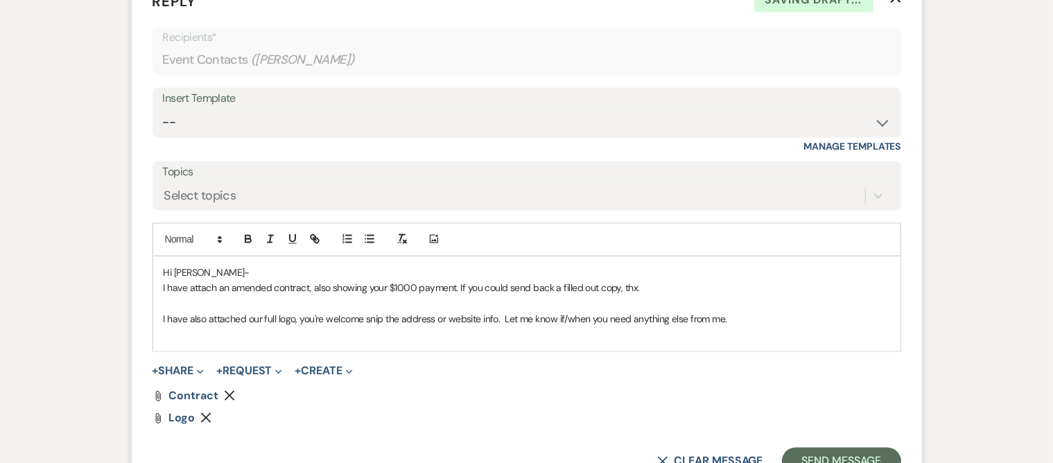
click at [219, 265] on p "Hi [PERSON_NAME]-" at bounding box center [527, 272] width 726 height 15
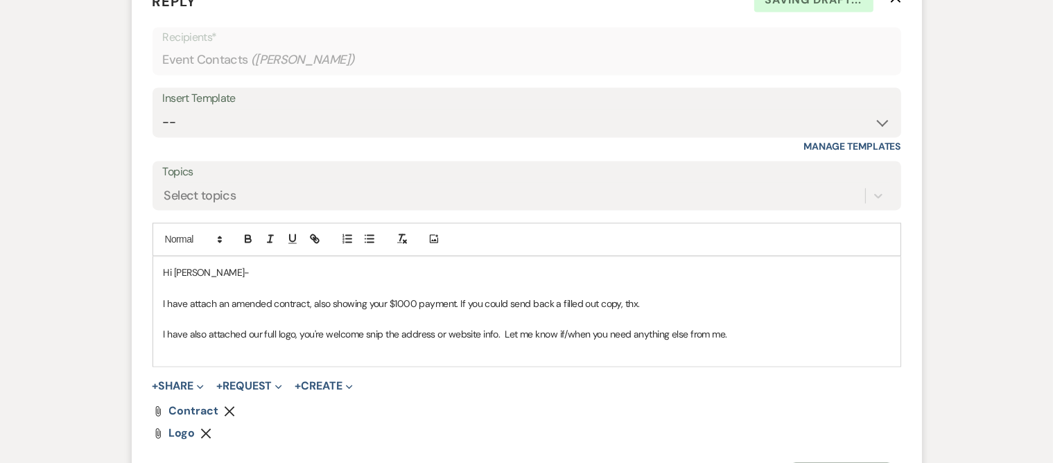
click at [164, 282] on p at bounding box center [527, 287] width 726 height 15
click at [364, 236] on icon "button" at bounding box center [369, 238] width 12 height 12
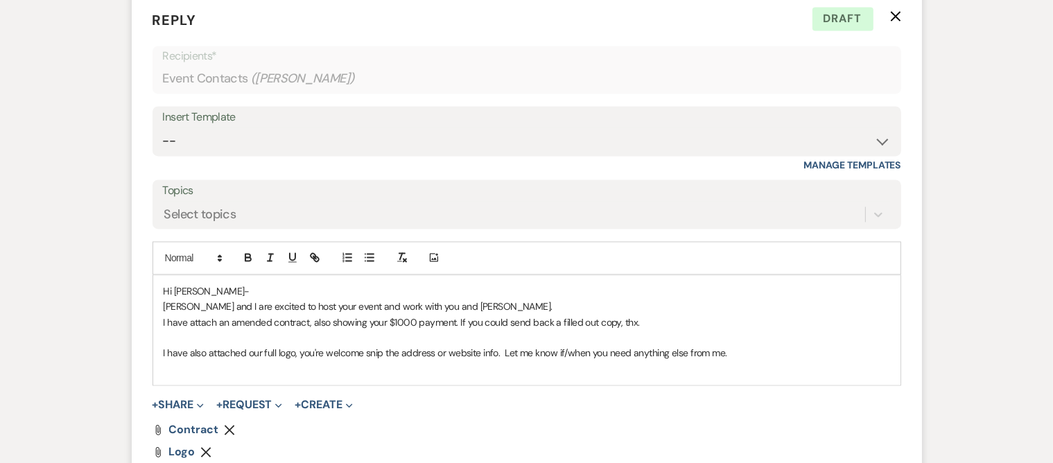
scroll to position [2809, 0]
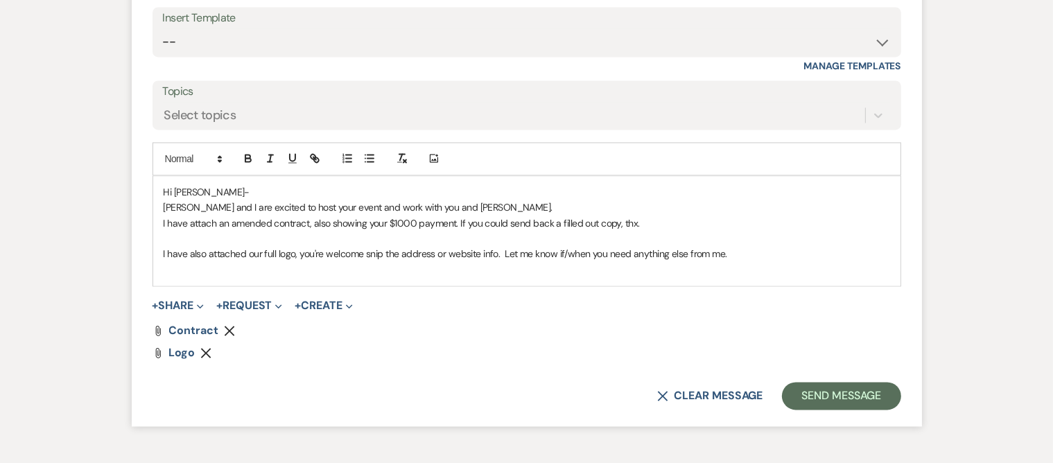
click at [160, 249] on div "Hi [PERSON_NAME] and I are excited to host your event and work with you and [PE…" at bounding box center [526, 231] width 747 height 110
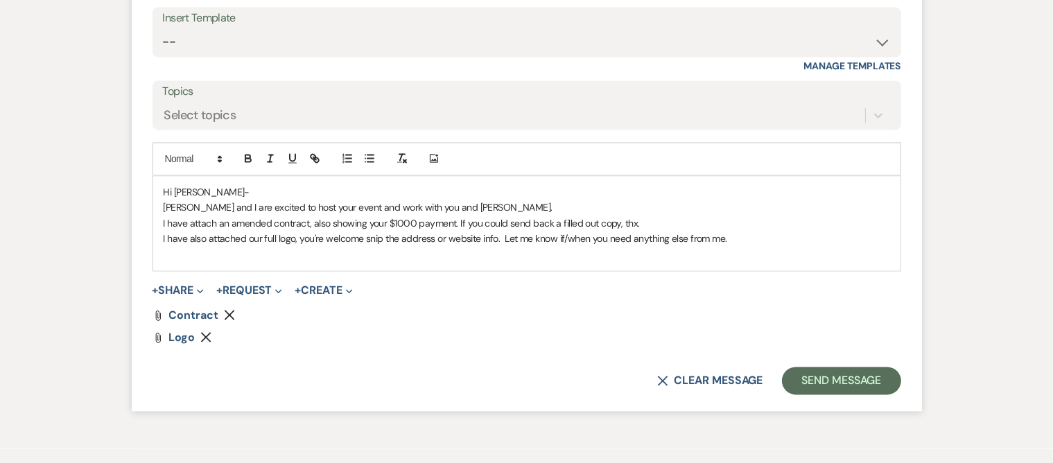
click at [729, 236] on p "I have also attached our full logo, you're welcome snip the address or website …" at bounding box center [527, 238] width 726 height 15
click at [501, 233] on p "I have also attached our full logo, you're welcome snip the address or website …" at bounding box center [527, 238] width 726 height 15
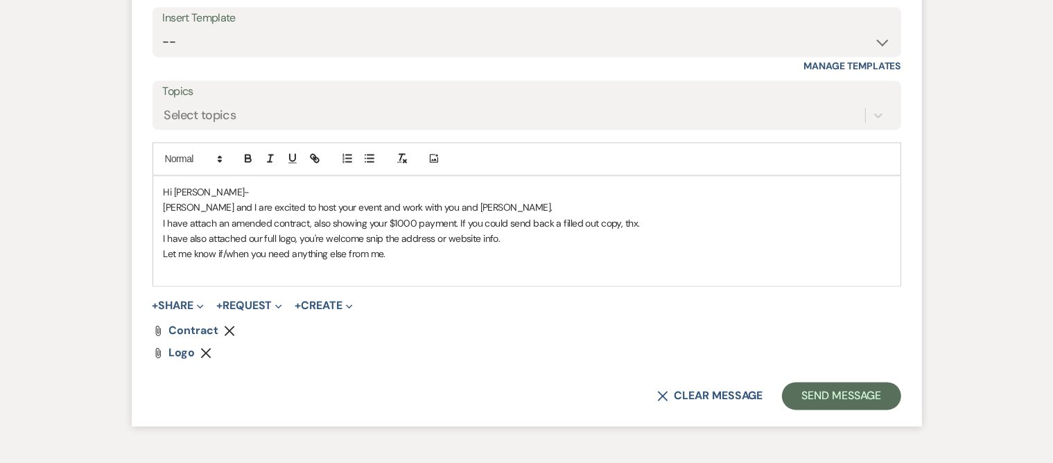
click at [403, 254] on p "Let me know if/when you need anything else from me." at bounding box center [527, 253] width 726 height 15
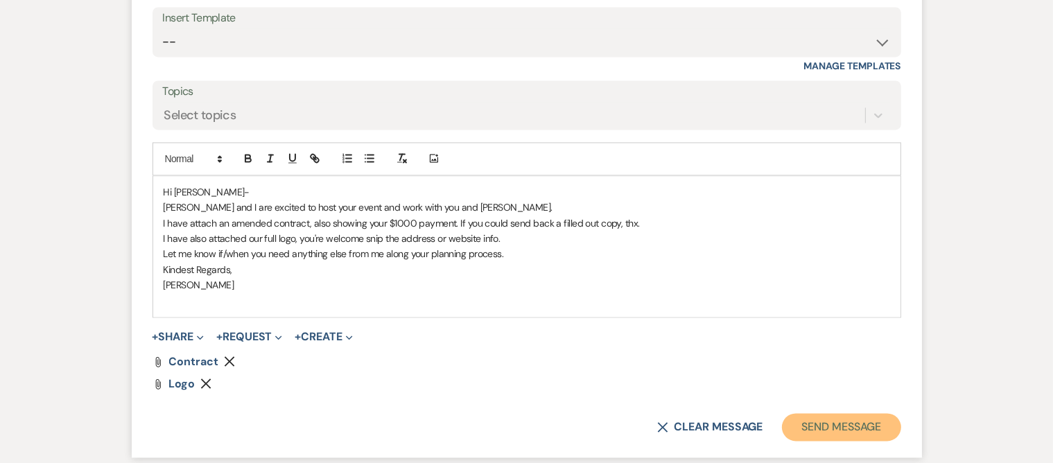
click at [809, 418] on button "Send Message" at bounding box center [841, 427] width 119 height 28
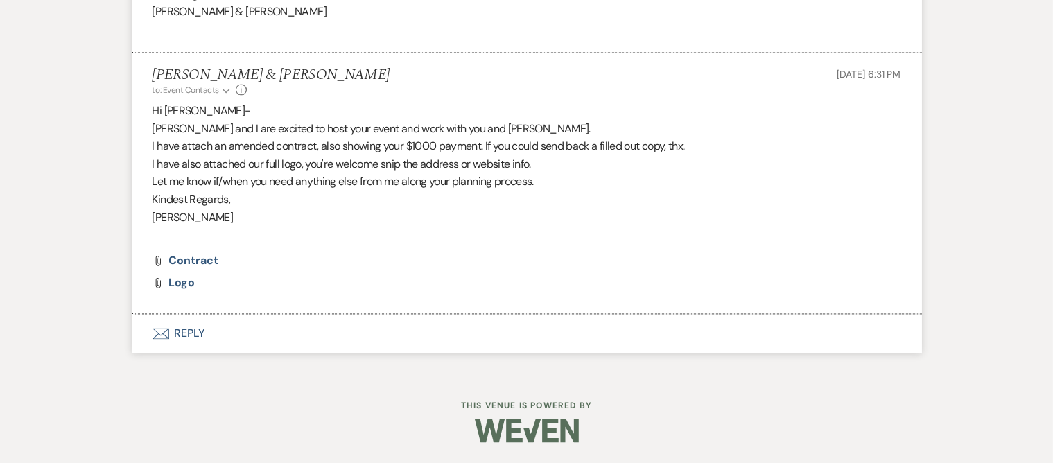
scroll to position [2648, 0]
